Goal: Task Accomplishment & Management: Manage account settings

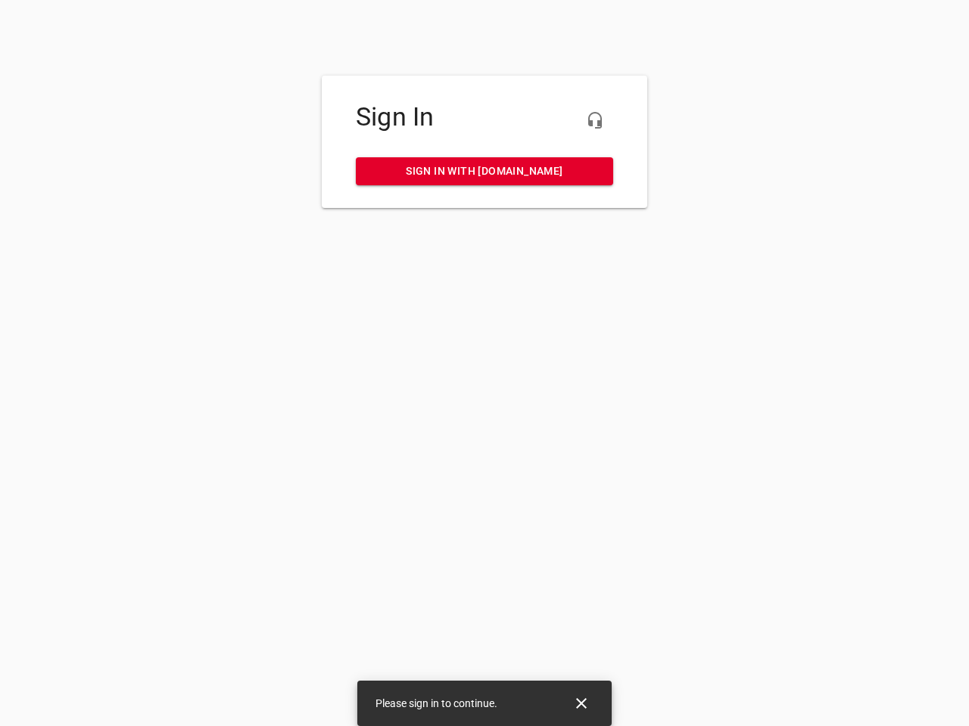
click at [595, 120] on icon "button" at bounding box center [595, 120] width 18 height 18
click at [581, 704] on icon "Close" at bounding box center [581, 703] width 11 height 11
